Goal: Information Seeking & Learning: Learn about a topic

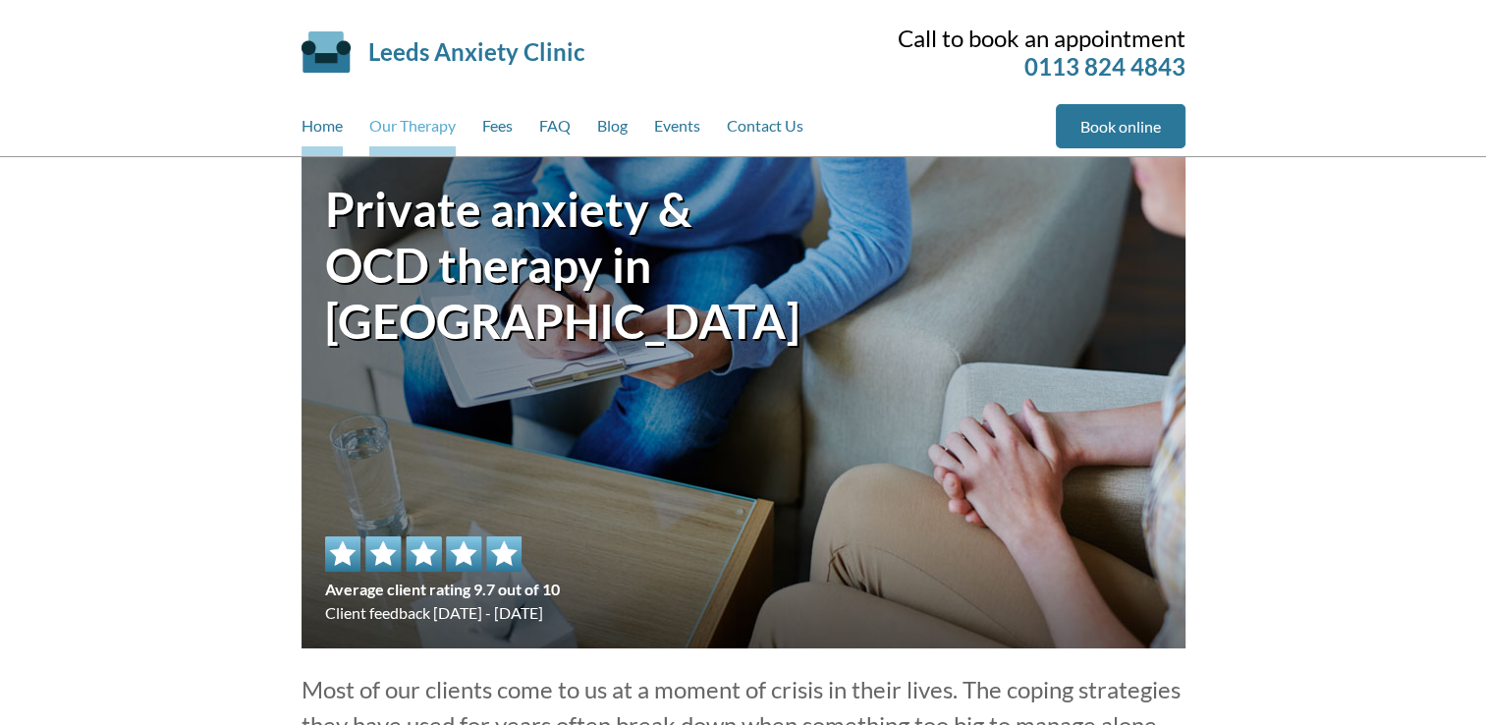
click at [441, 116] on link "Our Therapy" at bounding box center [412, 130] width 86 height 52
click at [431, 136] on link "Our Therapy" at bounding box center [412, 130] width 86 height 52
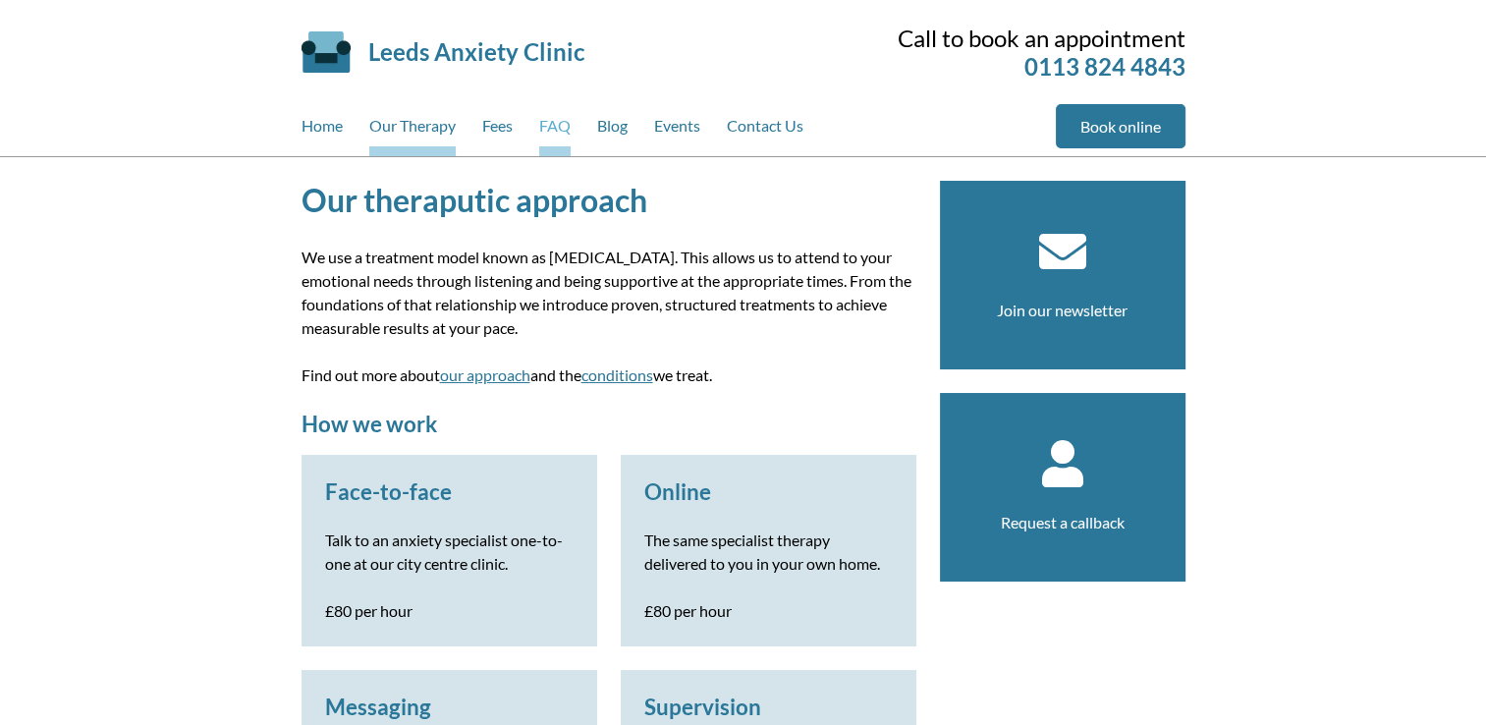
click at [544, 127] on link "FAQ" at bounding box center [554, 130] width 31 height 52
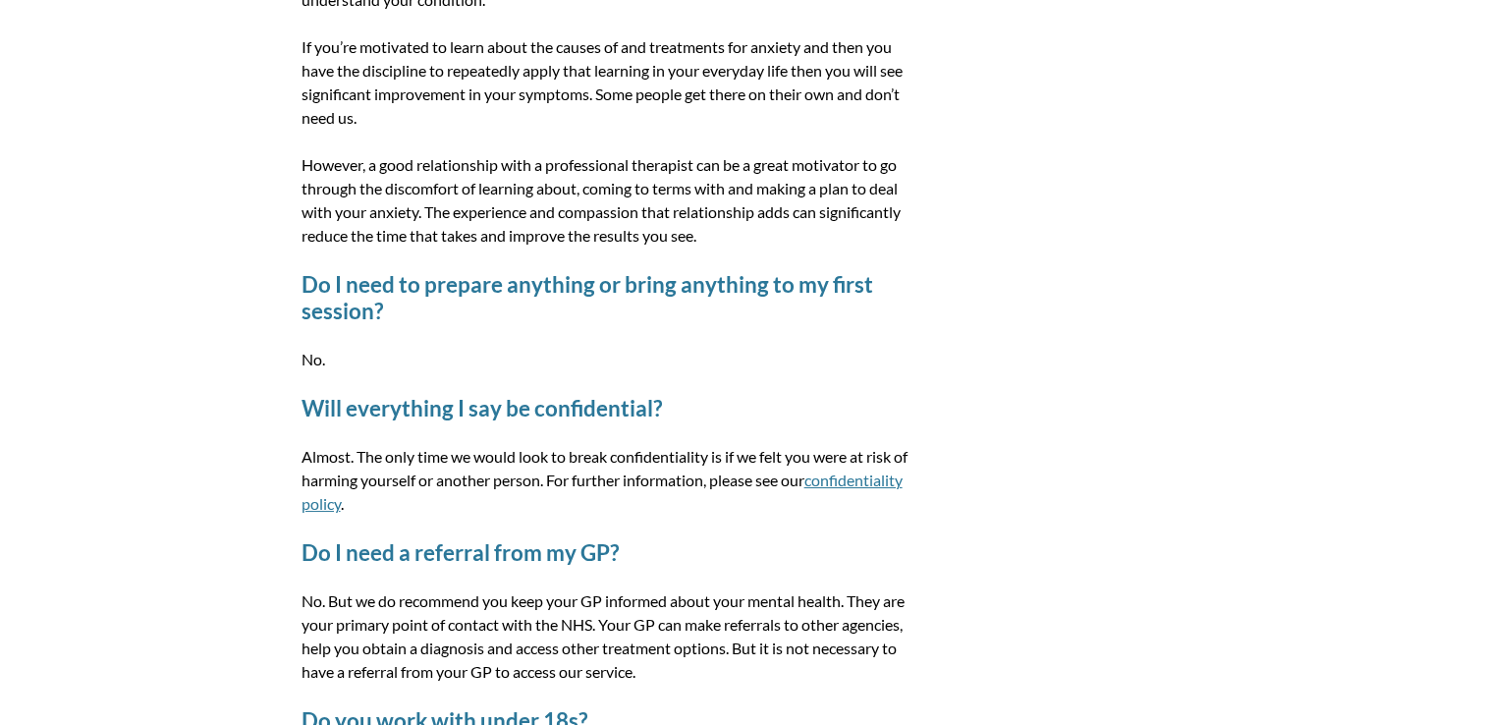
scroll to position [2554, 0]
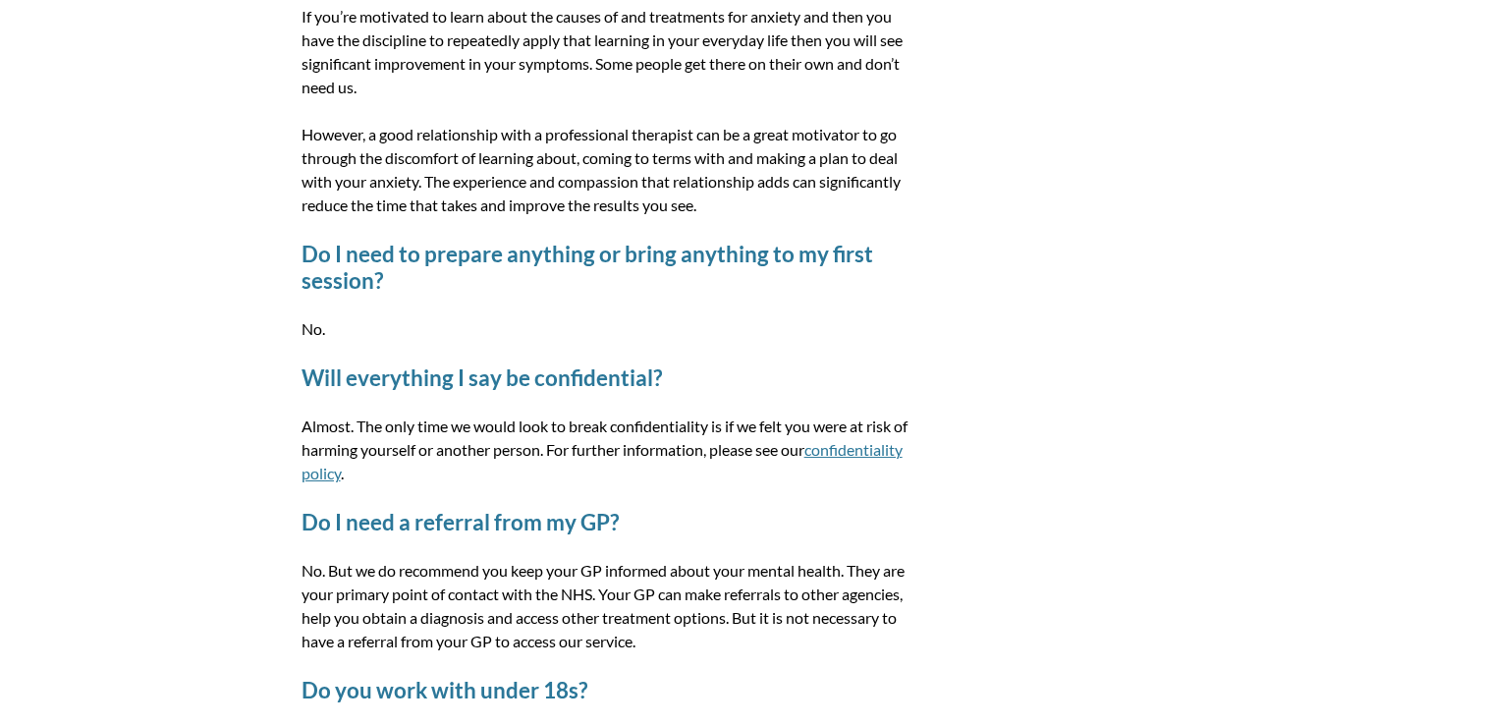
click at [363, 444] on link "confidentiality policy" at bounding box center [602, 461] width 601 height 42
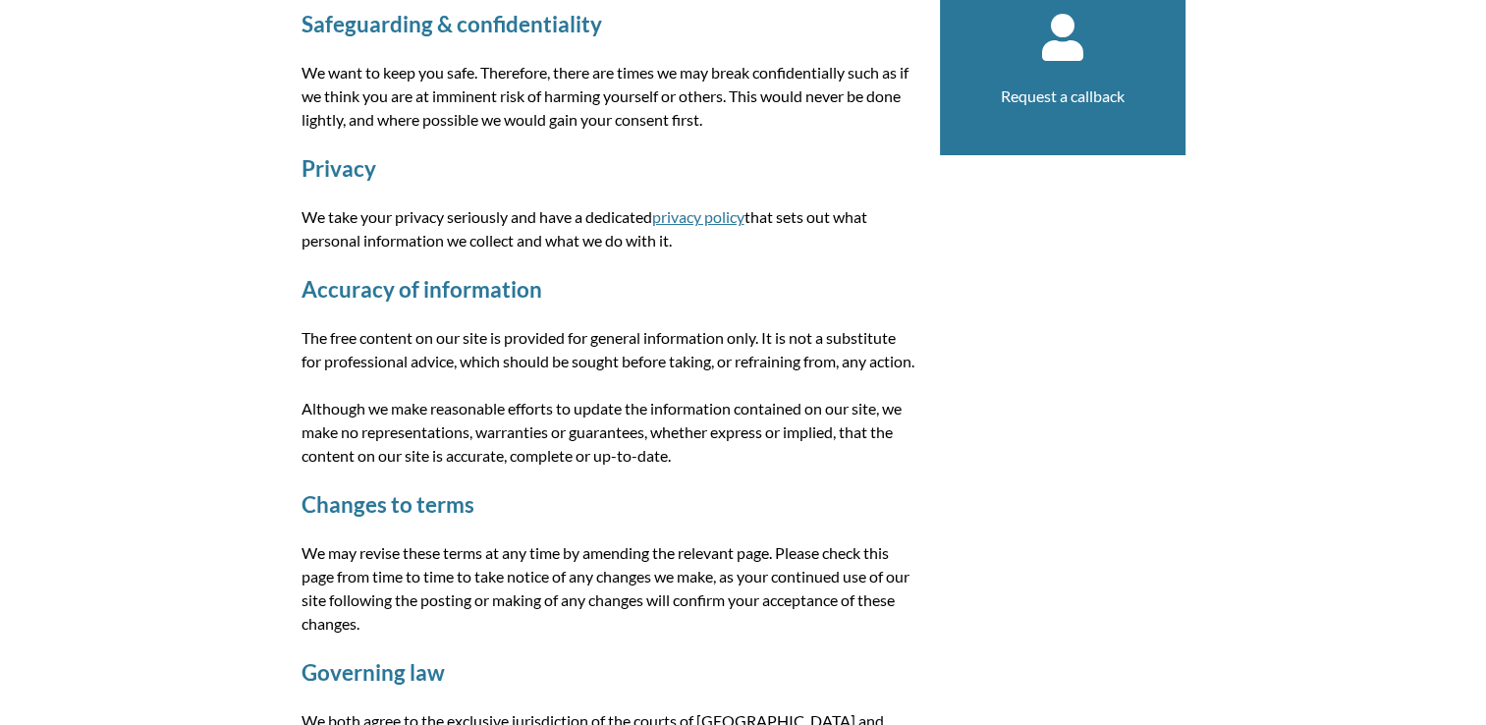
scroll to position [393, 0]
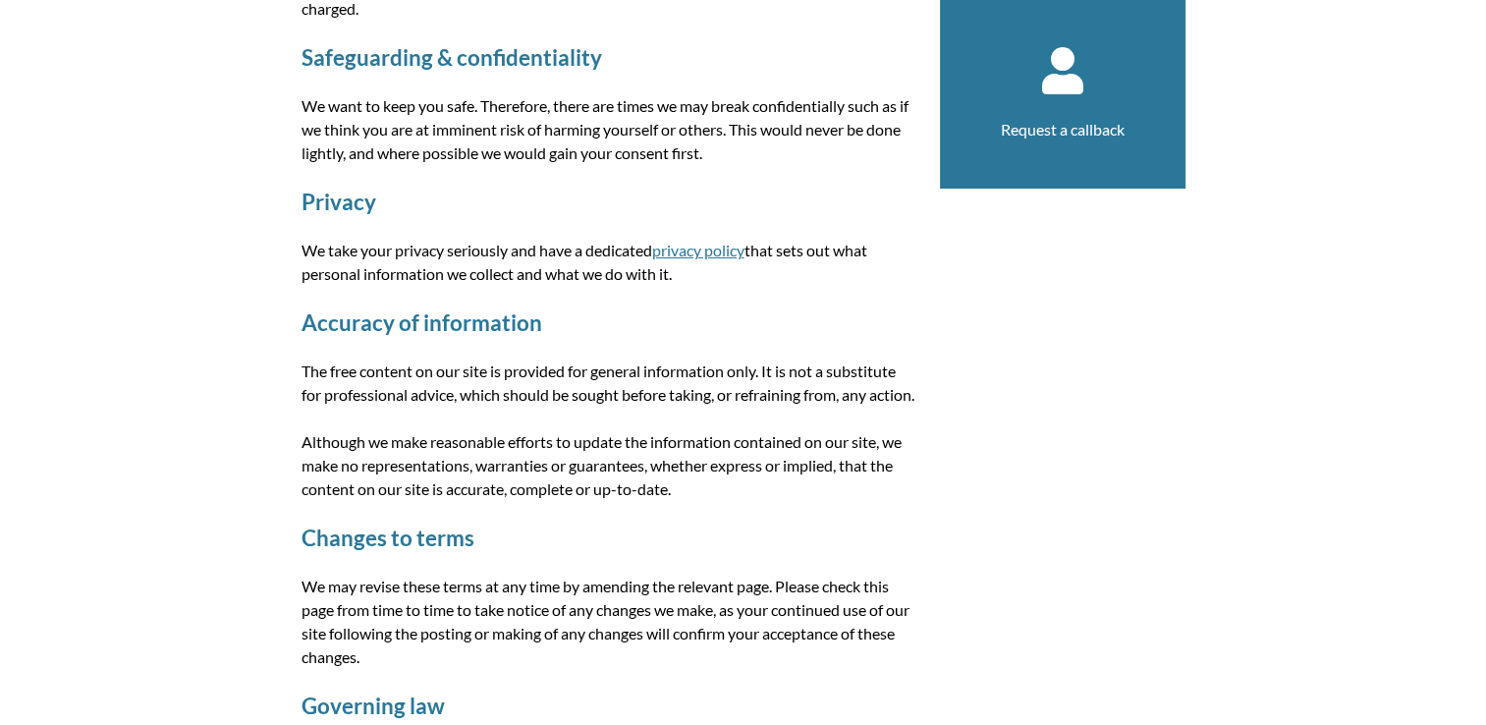
click at [707, 246] on link "privacy policy" at bounding box center [698, 250] width 92 height 19
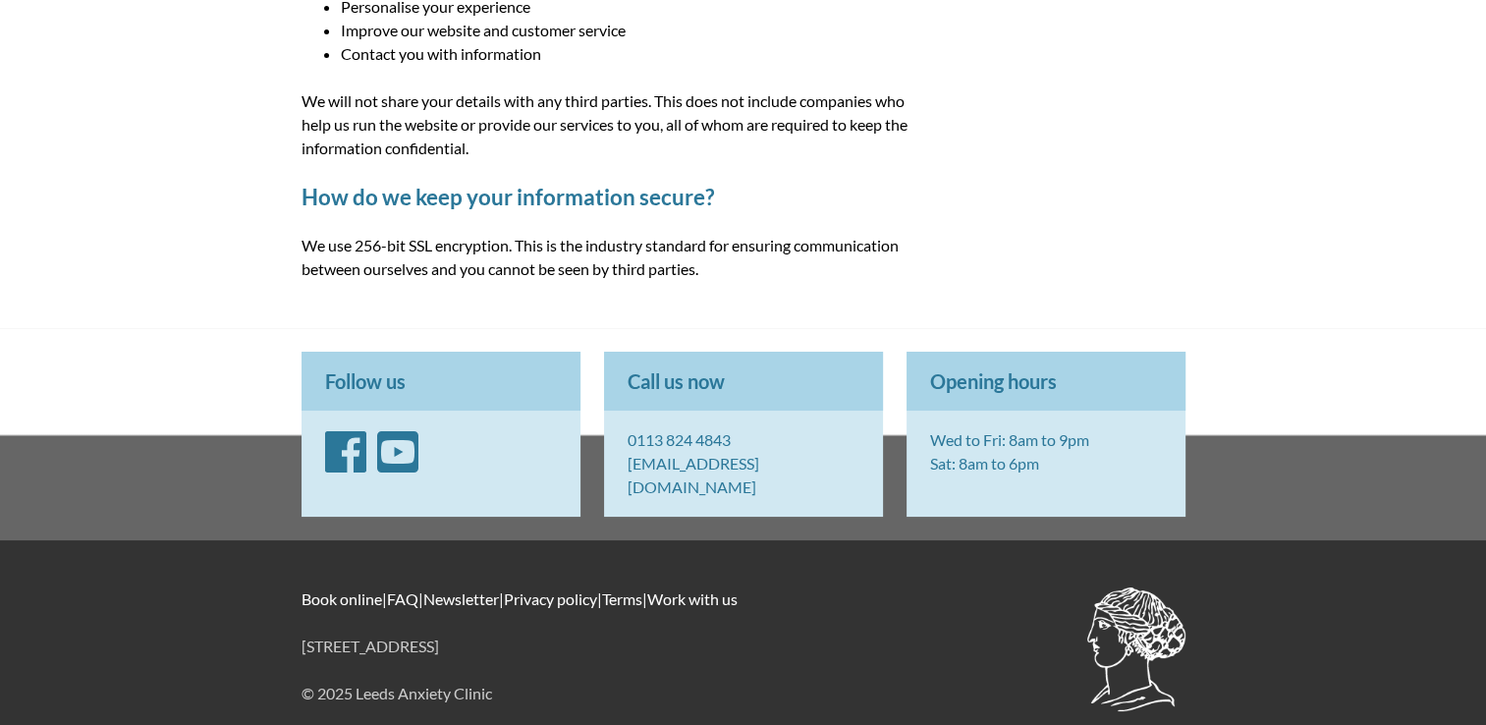
scroll to position [730, 0]
